Goal: Transaction & Acquisition: Book appointment/travel/reservation

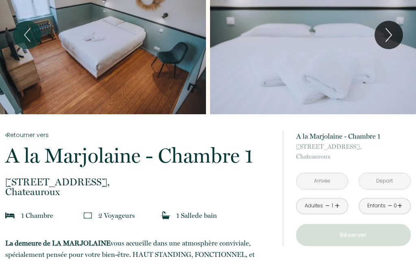
scroll to position [45, 0]
click at [336, 209] on link "+" at bounding box center [337, 206] width 5 height 13
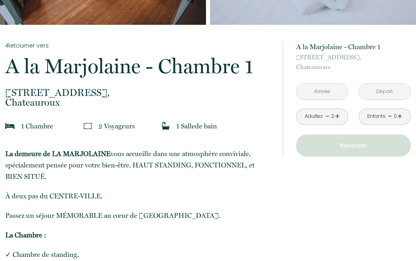
scroll to position [135, 0]
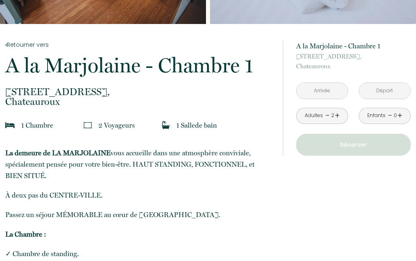
click at [317, 95] on input "text" at bounding box center [322, 91] width 51 height 16
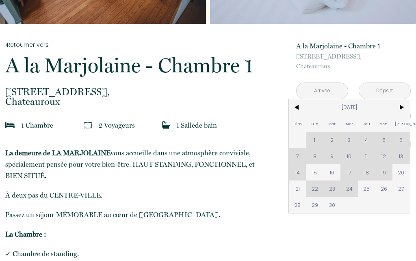
scroll to position [135, 0]
click at [407, 114] on span ">" at bounding box center [401, 107] width 17 height 16
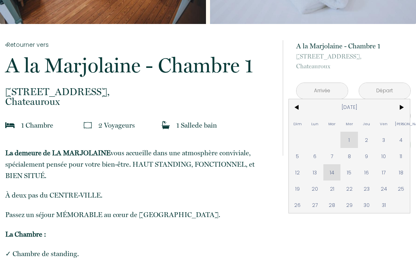
click at [366, 177] on span "16" at bounding box center [366, 172] width 17 height 16
type input "Jeu 16 Oct 2025"
type input "Ven 17 Oct 2025"
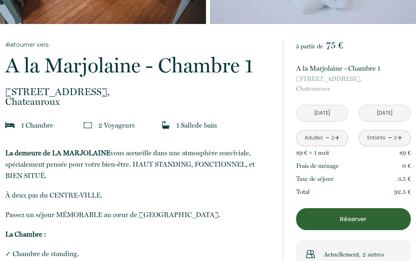
click at [324, 114] on input "Jeu 16 Oct 2025" at bounding box center [322, 113] width 51 height 16
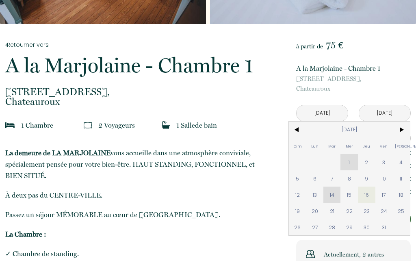
click at [384, 198] on span "17" at bounding box center [384, 195] width 17 height 16
type input "Ven 17 Oct 2025"
type input "Sam 18 Oct 2025"
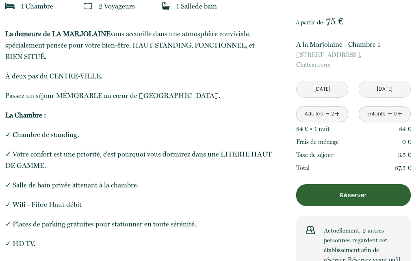
scroll to position [256, 0]
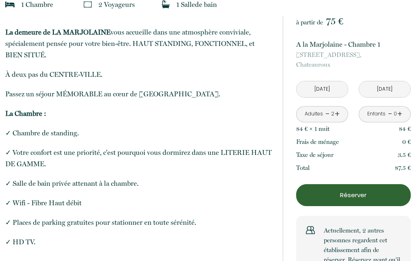
click at [359, 198] on p "Réserver" at bounding box center [353, 195] width 109 height 10
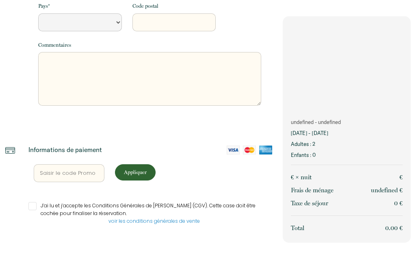
scroll to position [194, 0]
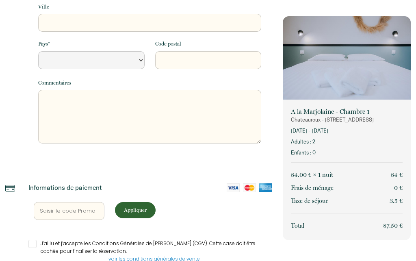
select select "Default select example"
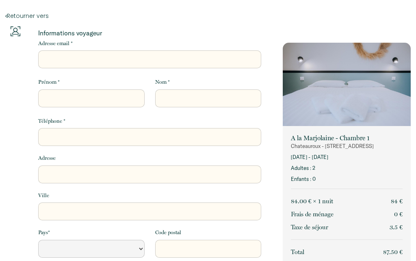
scroll to position [0, 0]
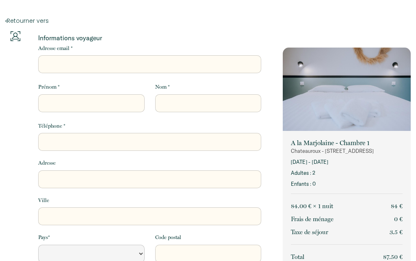
click at [22, 19] on link "Retourner vers" at bounding box center [208, 20] width 406 height 9
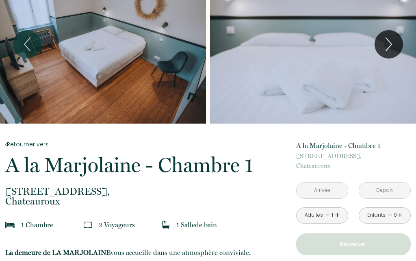
click at [26, 144] on link "Retourner vers" at bounding box center [138, 144] width 267 height 9
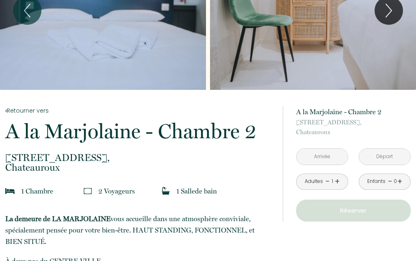
scroll to position [70, 0]
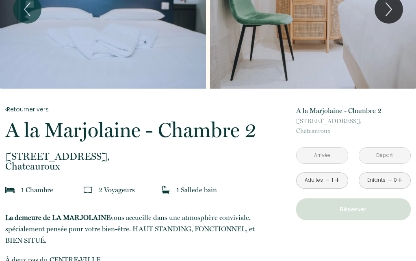
click at [325, 157] on input "text" at bounding box center [322, 156] width 51 height 16
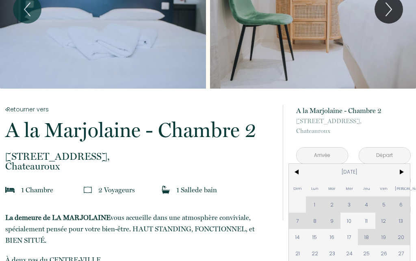
click at [402, 170] on span ">" at bounding box center [401, 172] width 17 height 16
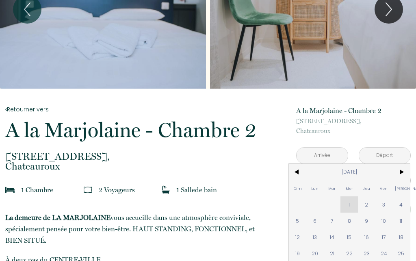
click at [384, 243] on span "17" at bounding box center [384, 237] width 17 height 16
type input "Ven [DATE]"
type input "[PERSON_NAME] [DATE]"
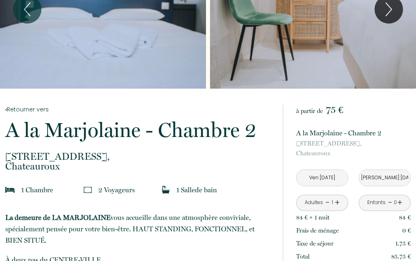
click at [385, 240] on div "Taxe de séjour 1.75 €" at bounding box center [353, 243] width 115 height 13
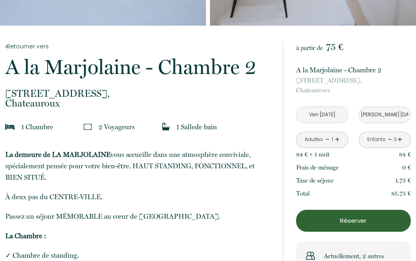
scroll to position [135, 0]
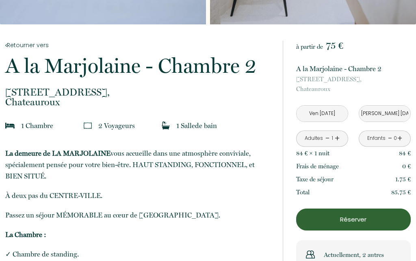
click at [358, 224] on p "Réserver" at bounding box center [353, 220] width 109 height 10
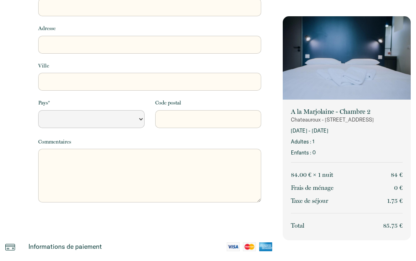
select select "Default select example"
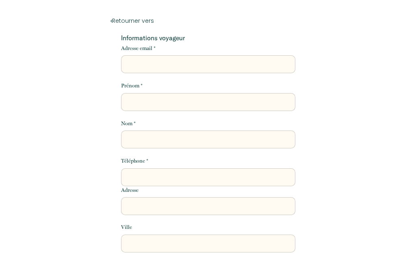
scroll to position [218, 0]
